Goal: Feedback & Contribution: Leave review/rating

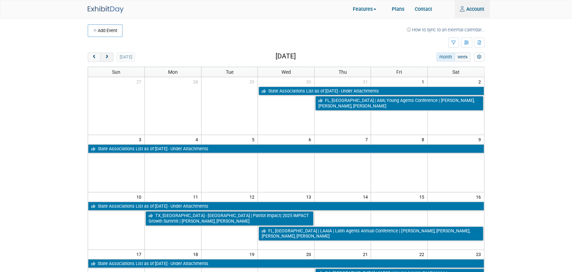
click at [105, 55] on span "next" at bounding box center [106, 57] width 5 height 5
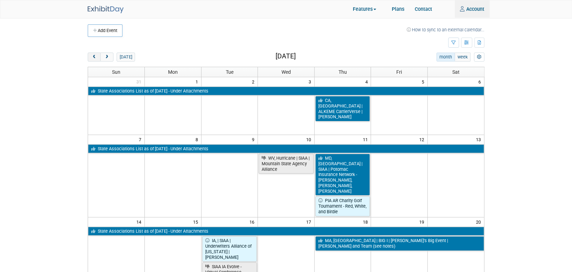
click at [92, 55] on span "prev" at bounding box center [94, 57] width 5 height 5
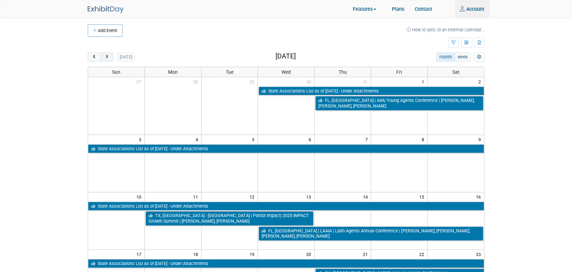
click at [109, 57] on button "next" at bounding box center [106, 57] width 13 height 9
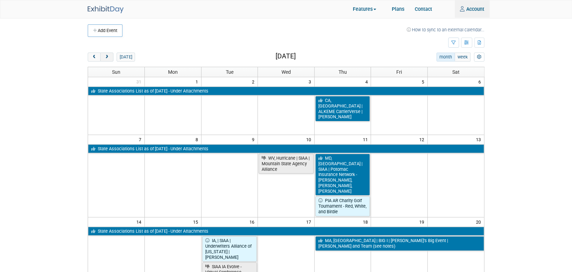
click at [109, 57] on button "next" at bounding box center [106, 57] width 13 height 9
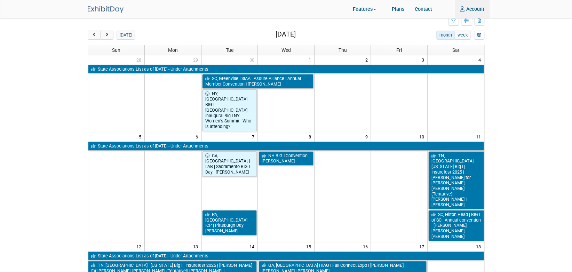
scroll to position [28, 0]
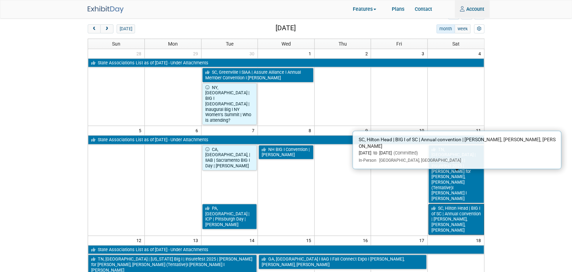
click at [458, 204] on link "SC, Hilton Head | BIG I of SC | Annual convention | Carrie Cheeks, Chris Reid, …" at bounding box center [457, 219] width 56 height 31
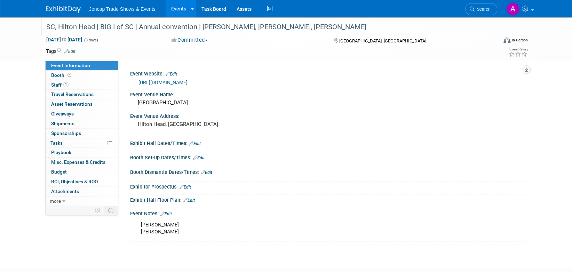
click at [299, 25] on div "SC, Hilton Head | BIG I of SC | Annual convention | Carrie Cheeks, Chris Reid, …" at bounding box center [265, 27] width 443 height 13
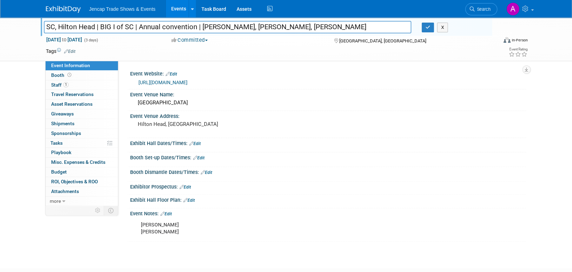
drag, startPoint x: 337, startPoint y: 28, endPoint x: 287, endPoint y: 27, distance: 50.1
click at [287, 27] on input "SC, Hilton Head | BIG I of SC | Annual convention | Carrie Cheeks, Chris Reid, …" at bounding box center [228, 27] width 368 height 12
type input "SC, Hilton Head | BIG I of SC | Annual convention | [PERSON_NAME], [PERSON_NAME…"
click at [427, 26] on icon "button" at bounding box center [428, 27] width 5 height 5
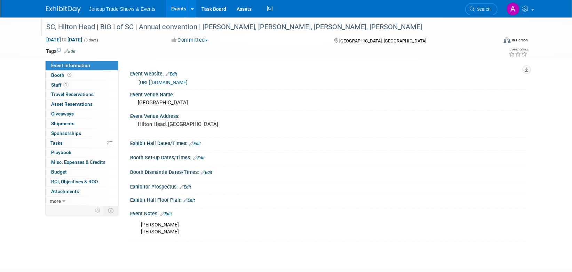
click at [58, 9] on img at bounding box center [63, 9] width 35 height 7
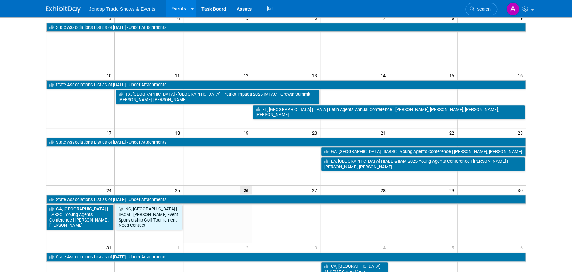
scroll to position [128, 0]
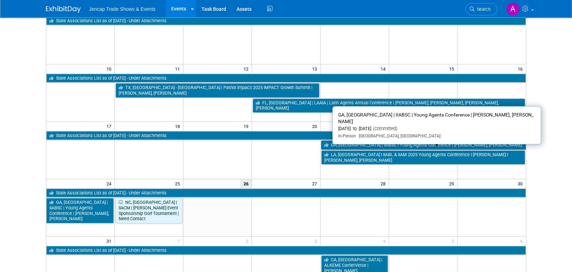
click at [351, 145] on link "GA, [GEOGRAPHIC_DATA] | IIABSC | Young Agents Conference | [PERSON_NAME], [PERS…" at bounding box center [423, 145] width 205 height 9
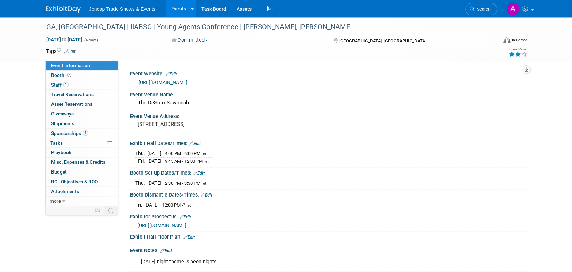
click at [518, 55] on icon at bounding box center [518, 54] width 6 height 5
click at [53, 8] on img at bounding box center [63, 9] width 35 height 7
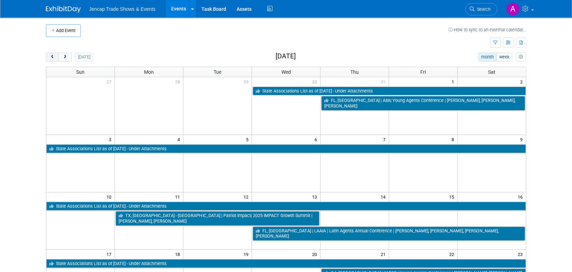
click at [50, 55] on span "prev" at bounding box center [52, 57] width 5 height 5
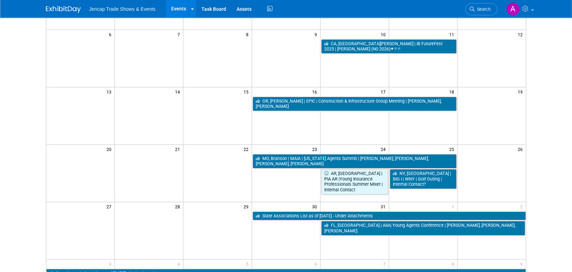
scroll to position [114, 0]
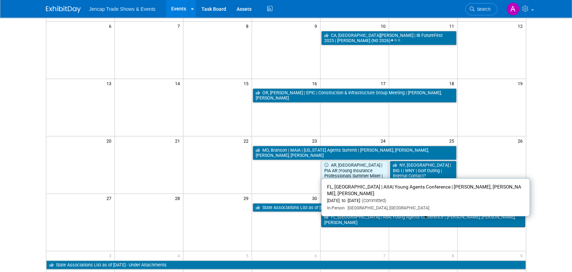
click at [351, 215] on link "FL, [GEOGRAPHIC_DATA] | AIIA| Young Agents Conference | [PERSON_NAME], [PERSON_…" at bounding box center [423, 220] width 204 height 14
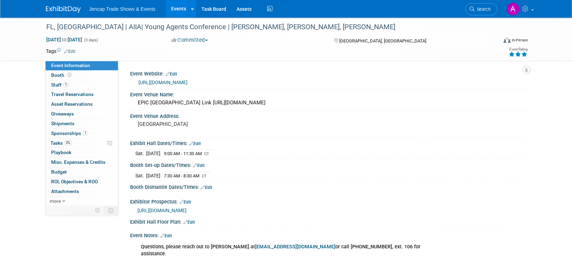
click at [524, 54] on icon at bounding box center [525, 54] width 6 height 5
click at [60, 8] on img at bounding box center [63, 9] width 35 height 7
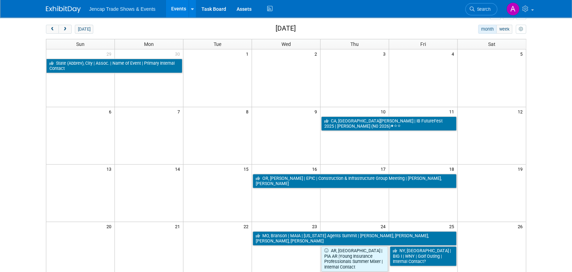
scroll to position [22, 0]
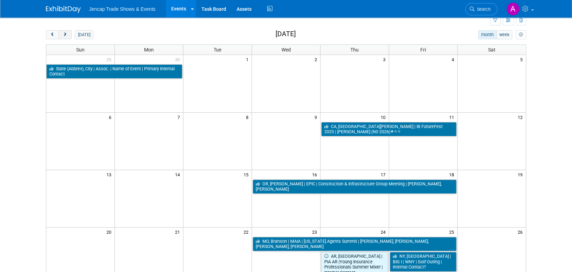
click at [63, 33] on span "next" at bounding box center [64, 35] width 5 height 5
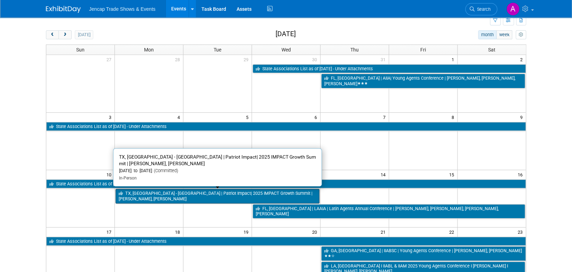
click at [166, 194] on link "TX, [GEOGRAPHIC_DATA] - [GEOGRAPHIC_DATA] | Patriot Impact| 2025 IMPACT Growth …" at bounding box center [218, 196] width 204 height 14
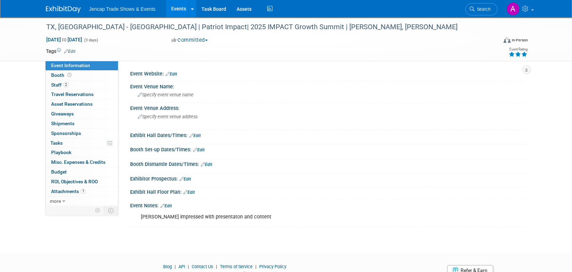
click at [526, 53] on icon at bounding box center [525, 54] width 6 height 5
click at [70, 11] on img at bounding box center [63, 9] width 35 height 7
